Goal: Check status: Check status

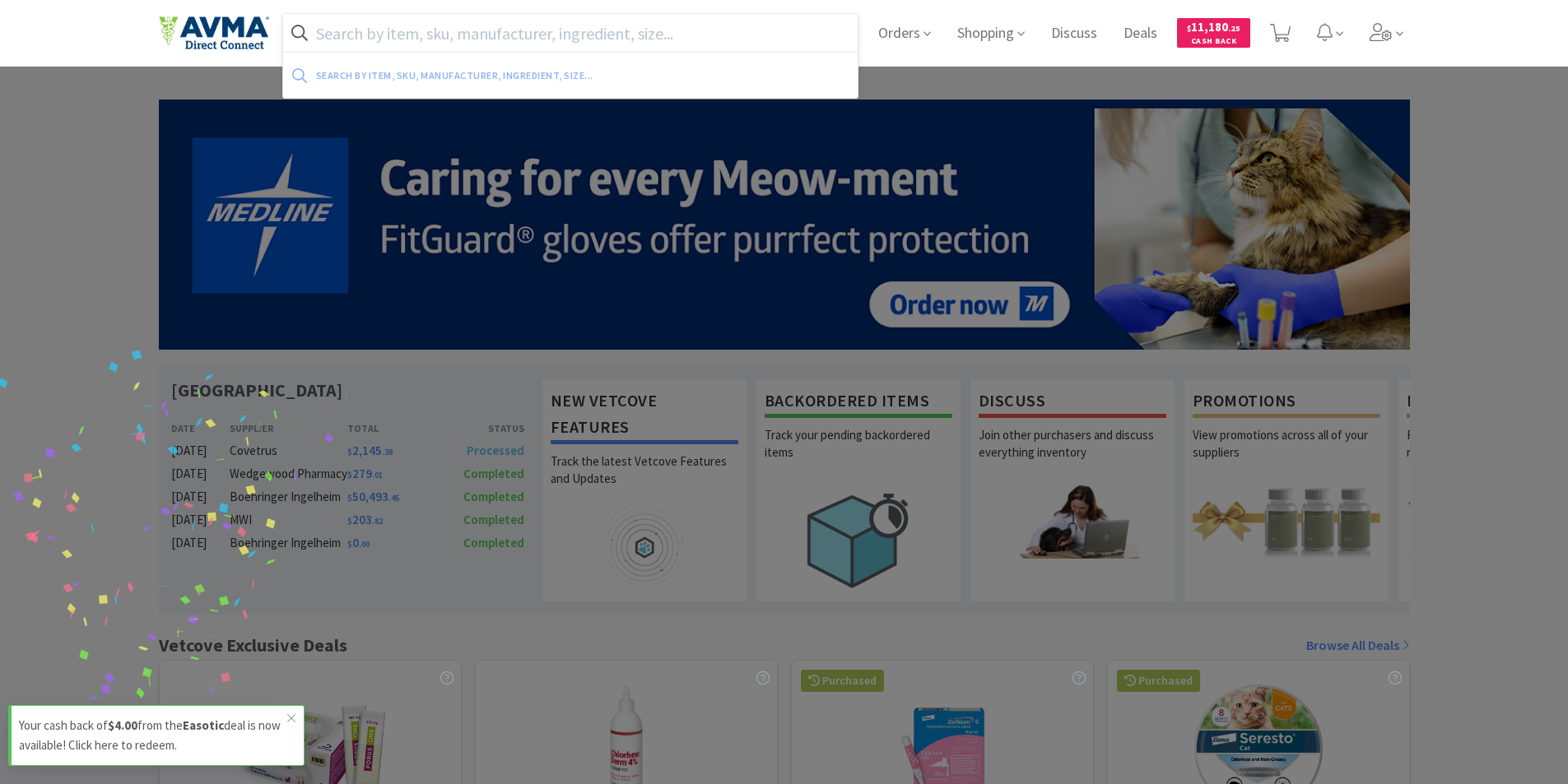
click at [542, 23] on input "text" at bounding box center [570, 33] width 576 height 38
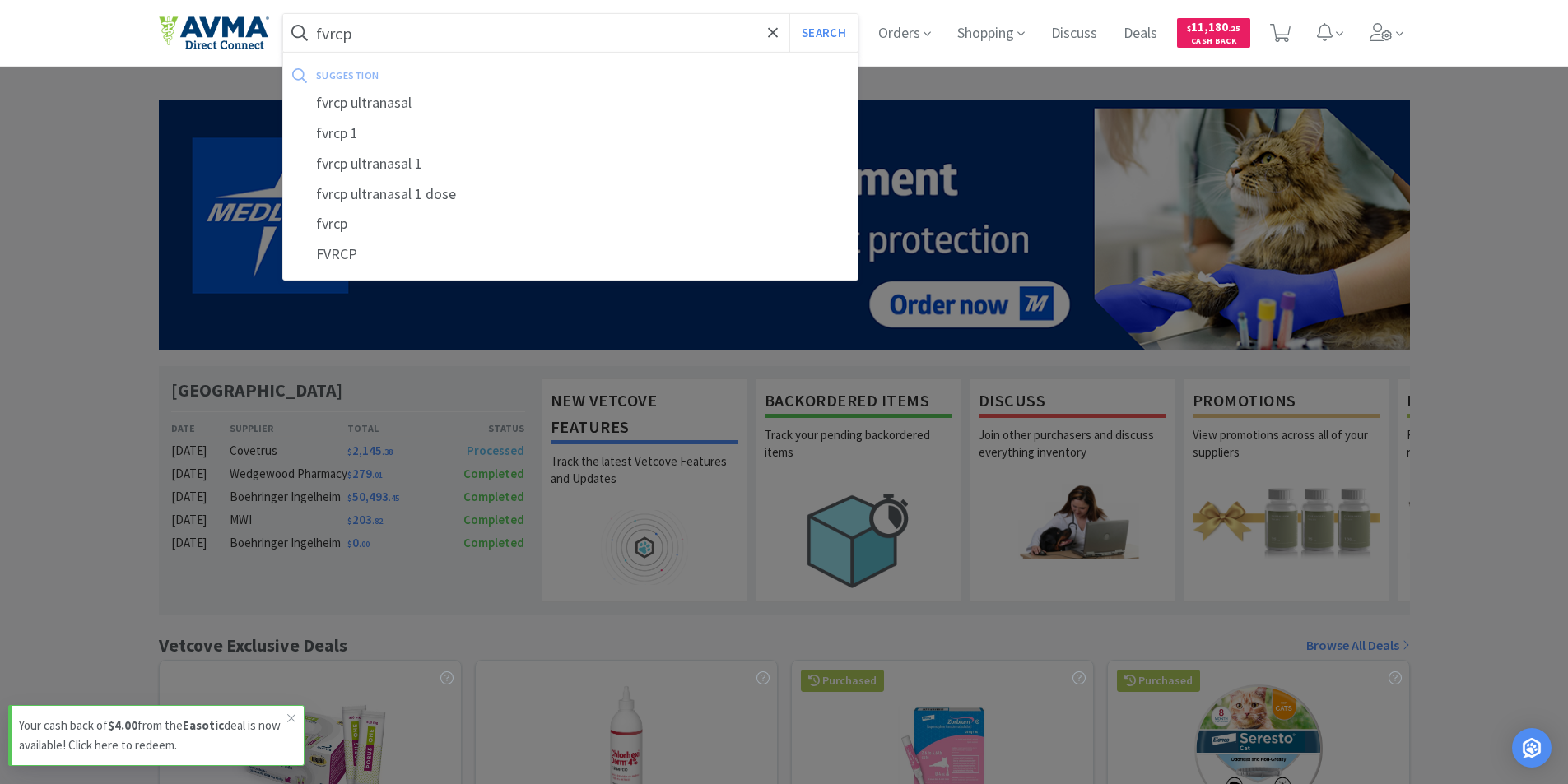
type input "fvrcp"
click at [789, 14] on button "Search" at bounding box center [823, 33] width 68 height 38
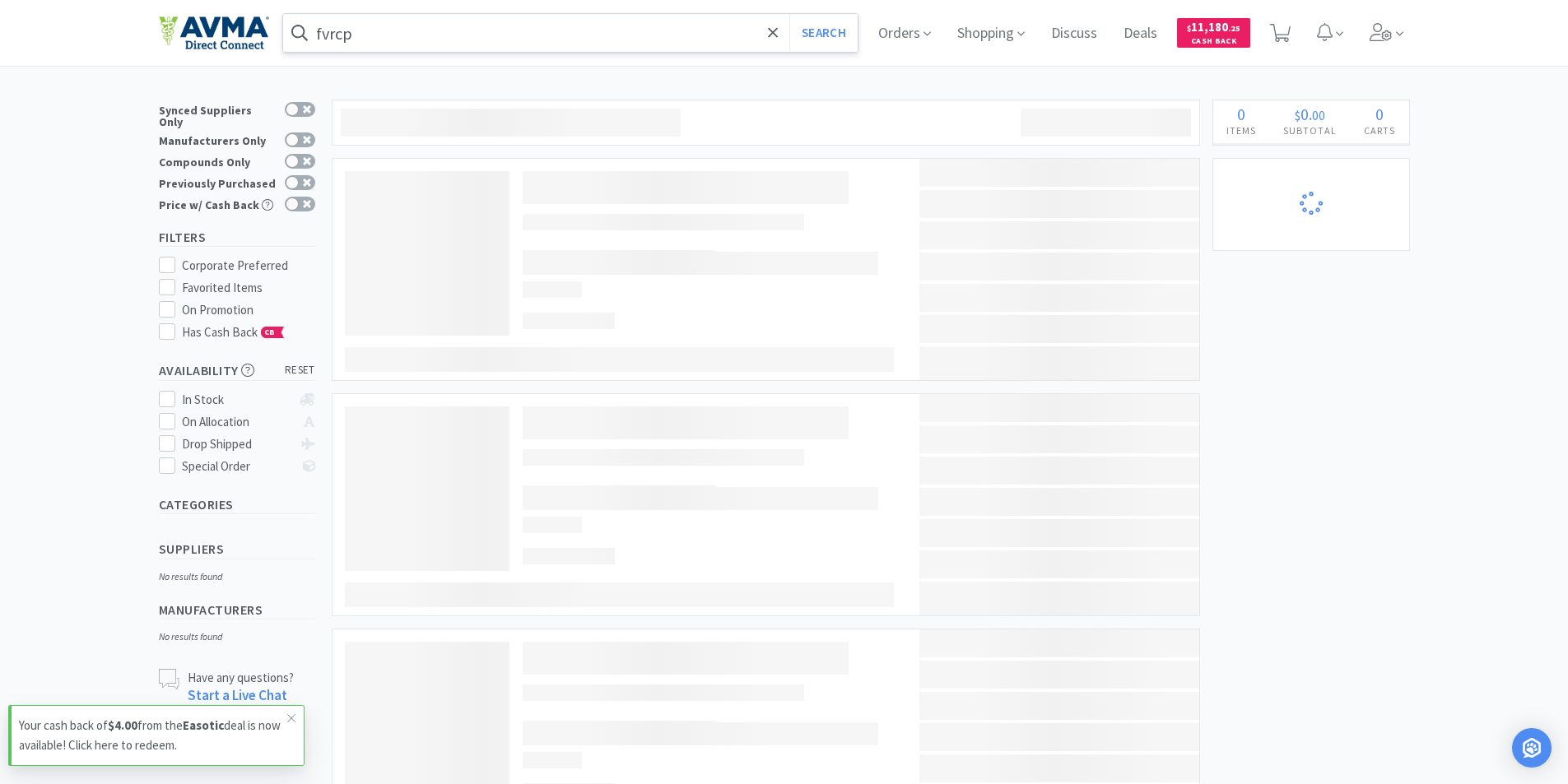
select select "4"
select select "2"
select select "3"
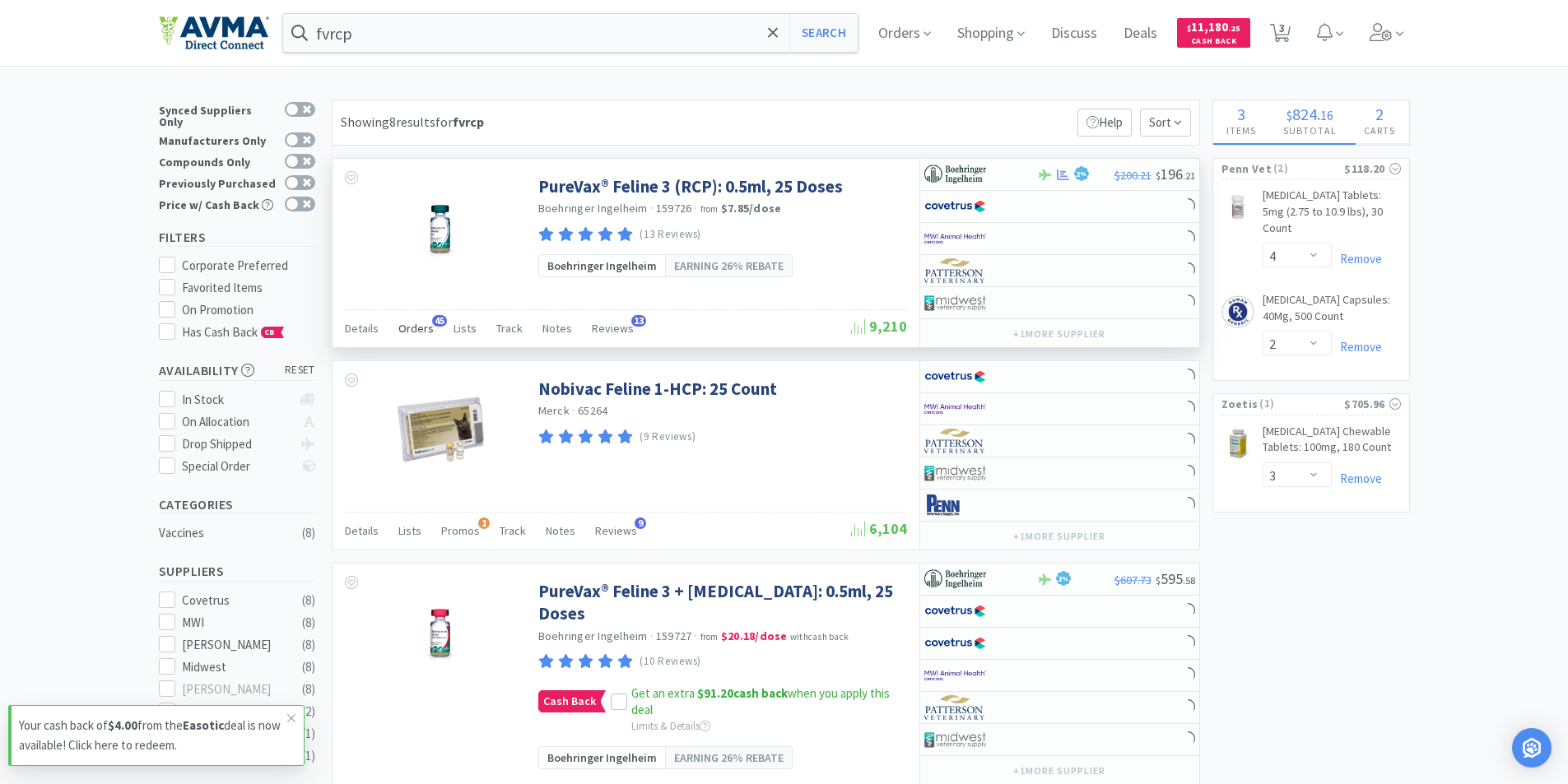
click at [429, 337] on div "Orders 45" at bounding box center [416, 330] width 35 height 31
select select "6"
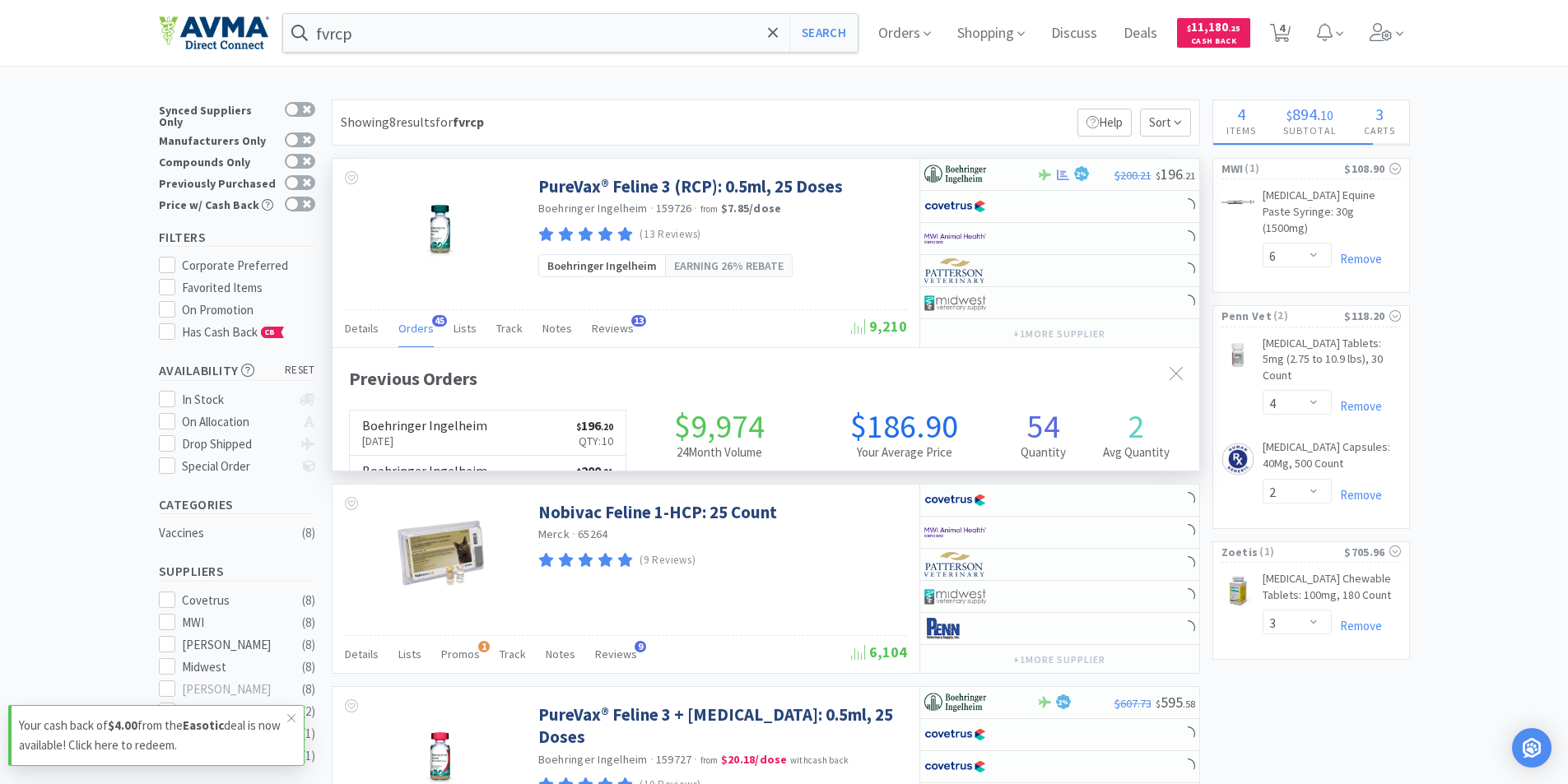
scroll to position [441, 867]
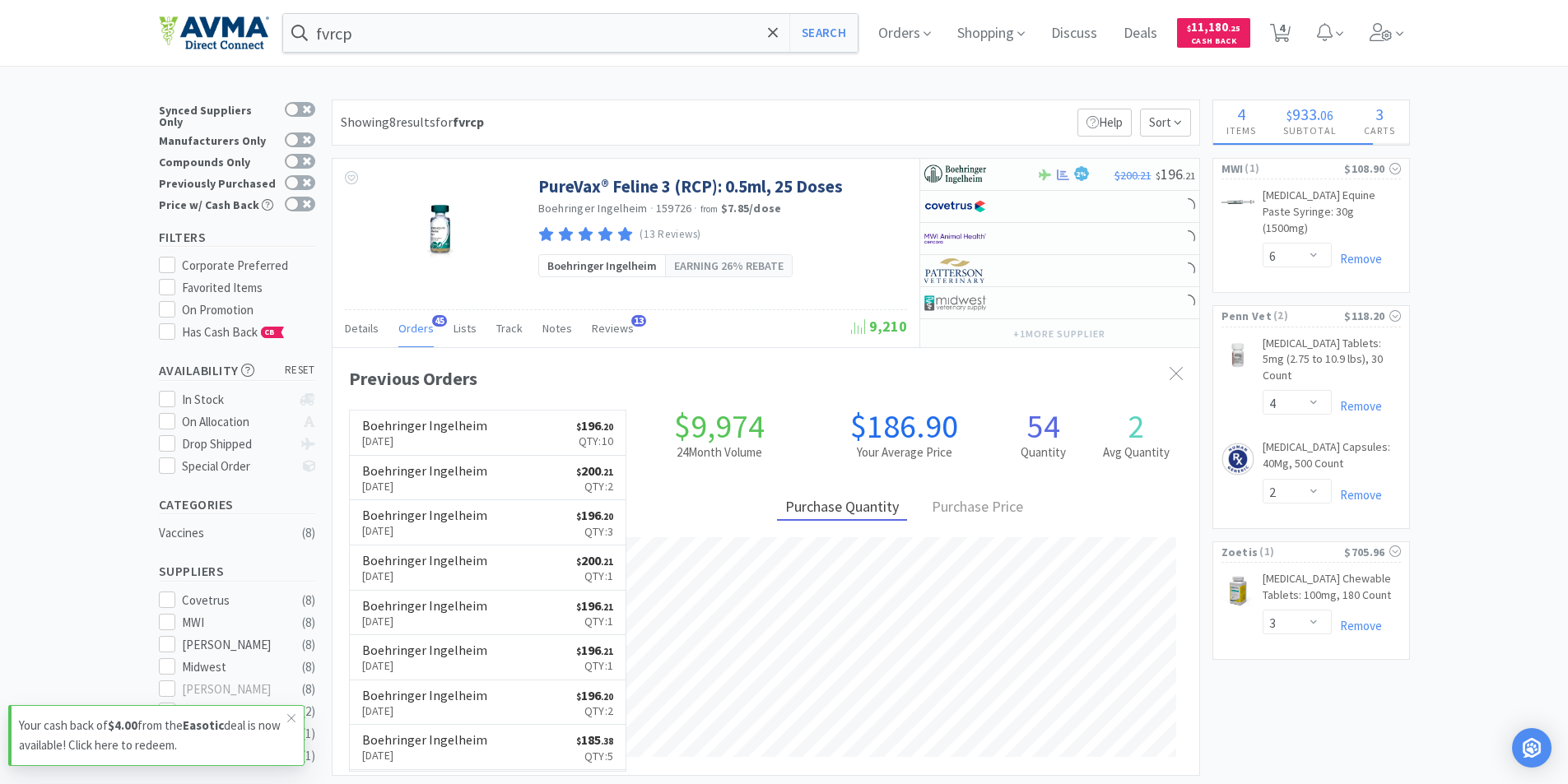
click at [503, 439] on link "Boehringer Ingelheim [DATE] $ 196 . 20 Qty: 10" at bounding box center [488, 434] width 277 height 46
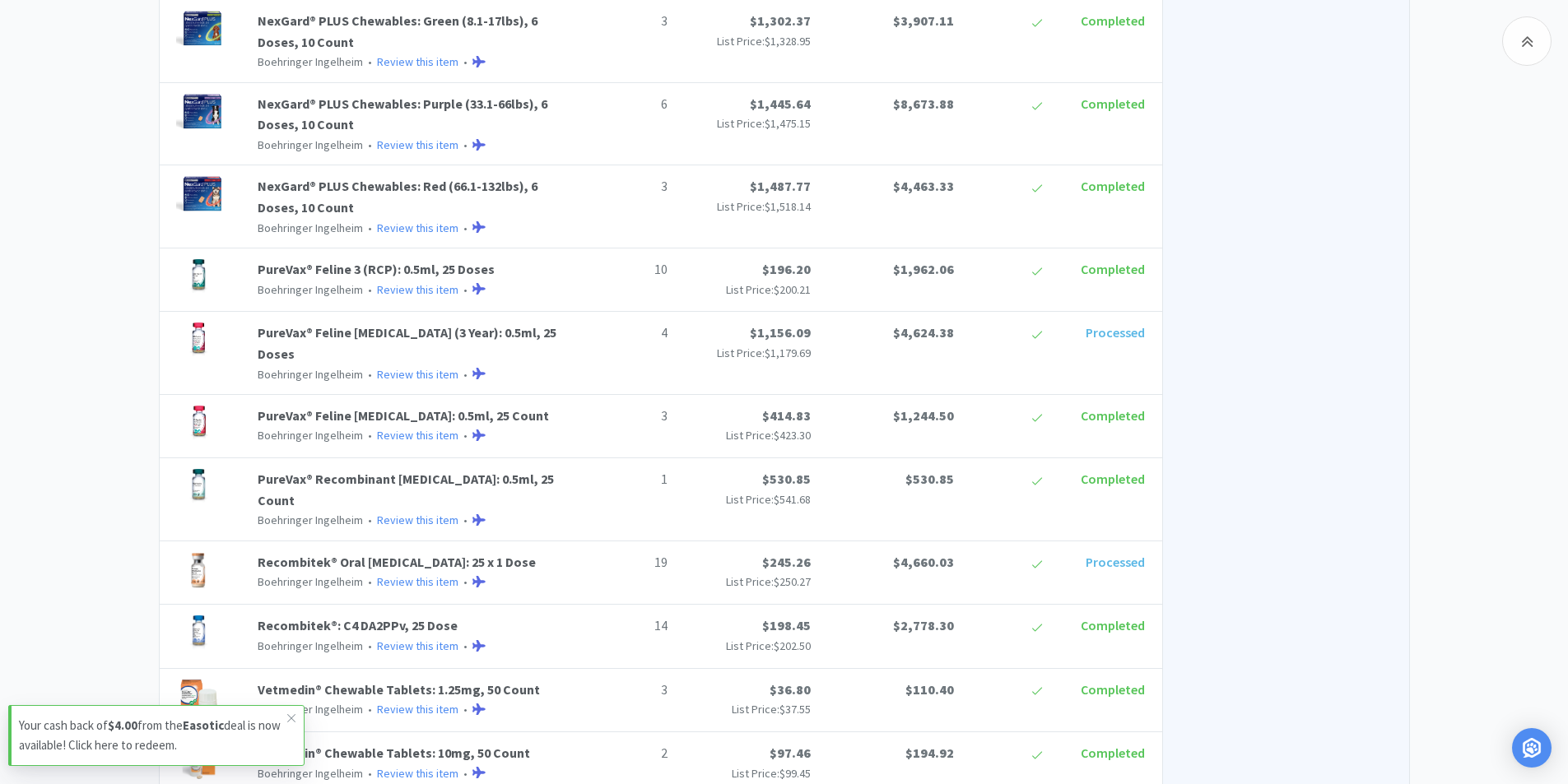
scroll to position [1152, 0]
